Goal: Navigation & Orientation: Find specific page/section

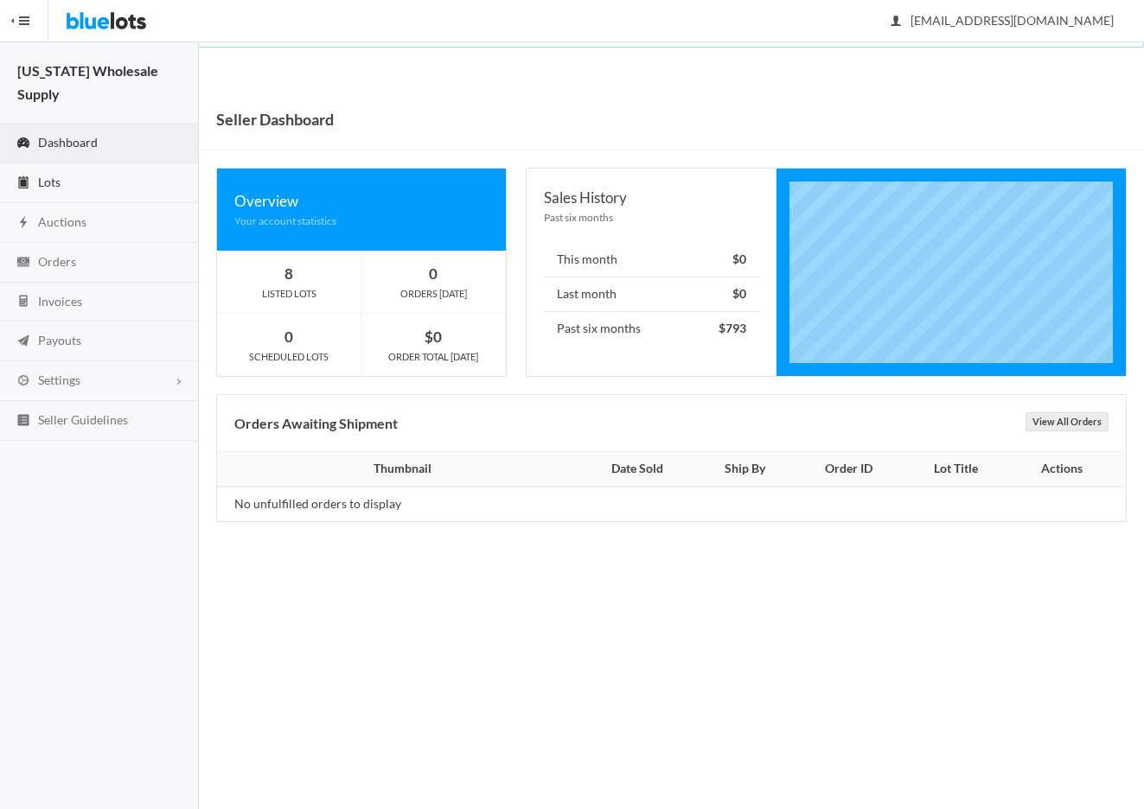
click at [28, 176] on icon "clipboard" at bounding box center [24, 182] width 10 height 12
click at [81, 135] on span "Dashboard" at bounding box center [68, 142] width 60 height 15
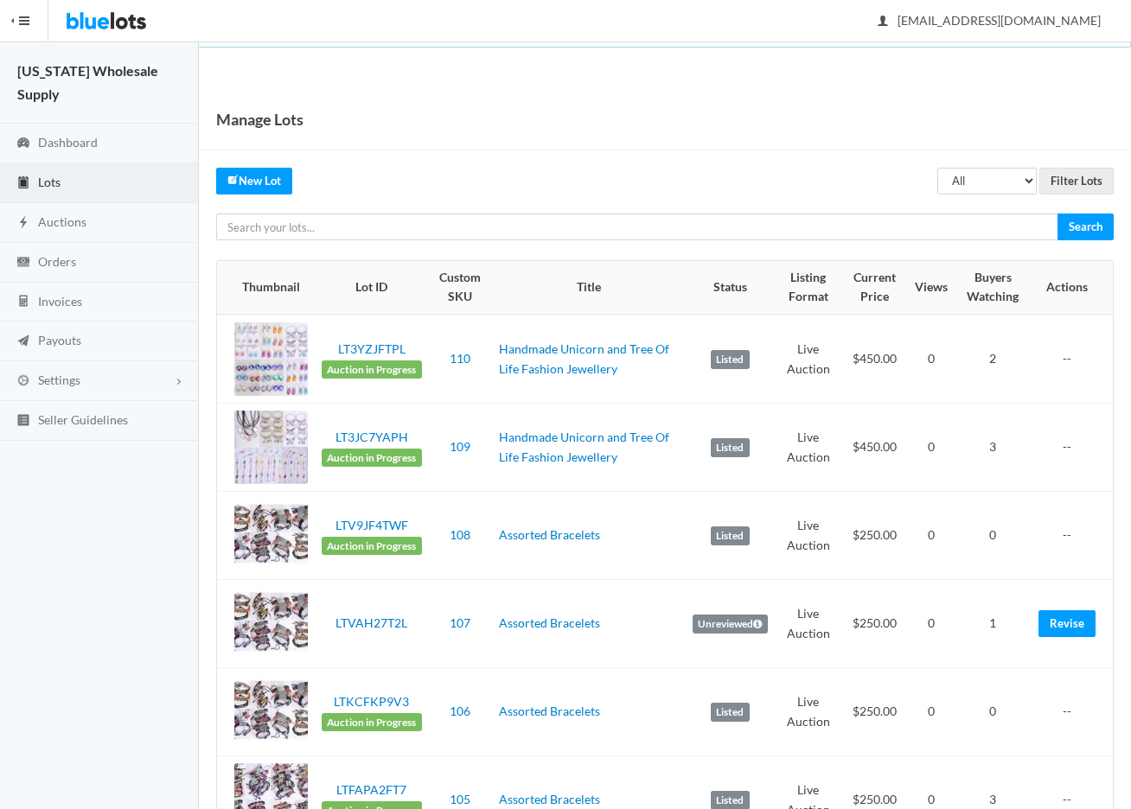
click at [50, 167] on link "Lots" at bounding box center [99, 183] width 199 height 40
click at [48, 175] on span "Lots" at bounding box center [49, 182] width 22 height 15
click at [58, 135] on span "Dashboard" at bounding box center [68, 142] width 60 height 15
